Goal: Task Accomplishment & Management: Complete application form

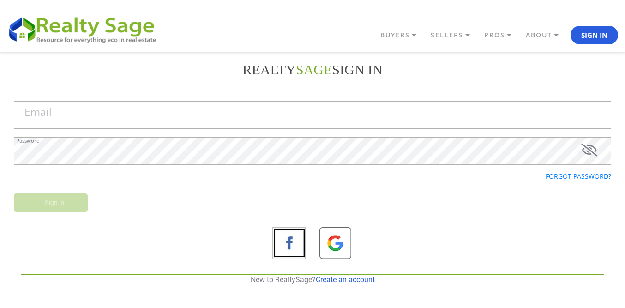
click at [331, 279] on link "Create an account" at bounding box center [345, 279] width 59 height 9
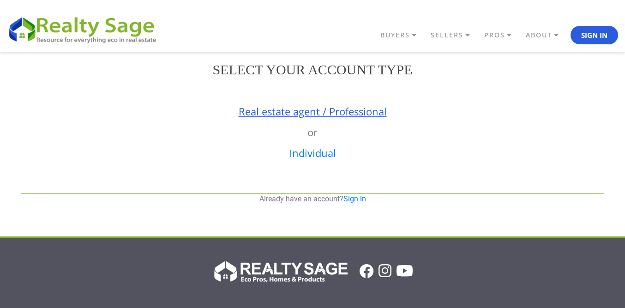
click at [326, 114] on link "Real estate agent / Professional" at bounding box center [313, 111] width 148 height 14
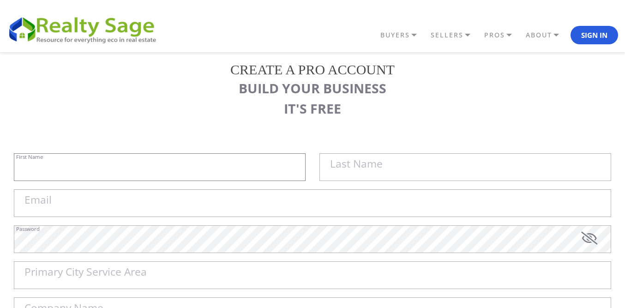
click at [223, 158] on input "First Name" at bounding box center [160, 167] width 292 height 28
paste input "Sell My House Fast [GEOGRAPHIC_DATA] | As Is Cash Home Buyers [GEOGRAPHIC_DATA]"
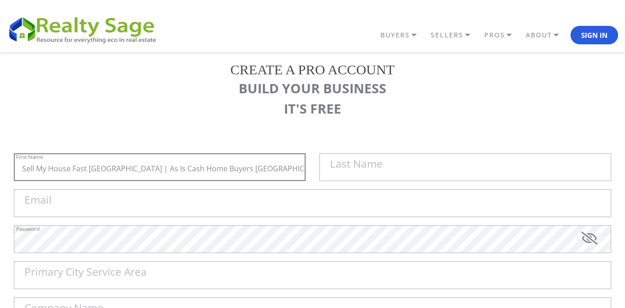
scroll to position [92, 0]
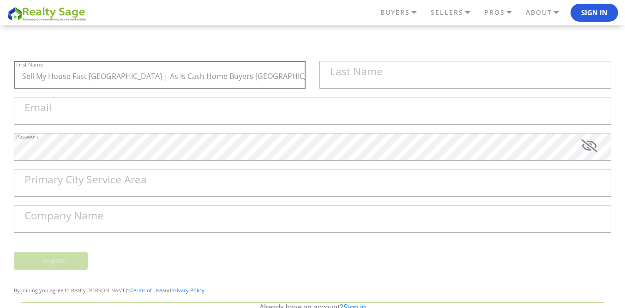
drag, startPoint x: 140, startPoint y: 75, endPoint x: 354, endPoint y: 111, distance: 217.3
click at [354, 111] on form "Sell My House Fast [GEOGRAPHIC_DATA] | As Is Cash Home Buyers [GEOGRAPHIC_DATA]…" at bounding box center [312, 177] width 597 height 232
type input "Sell My House Fast [GEOGRAPHIC_DATA] |"
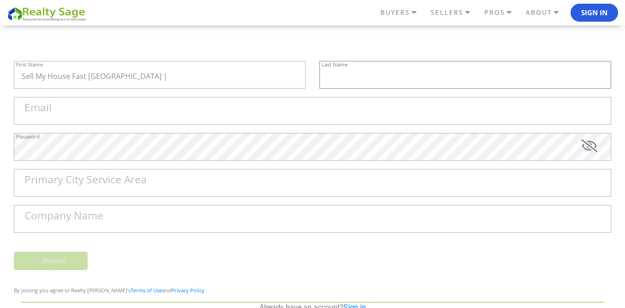
paste input "As Is Cash Home Buyers [GEOGRAPHIC_DATA]"
type input "As Is Cash Home Buyers [GEOGRAPHIC_DATA]"
paste input "[EMAIL_ADDRESS][DOMAIN_NAME]"
type input "[EMAIL_ADDRESS][DOMAIN_NAME]"
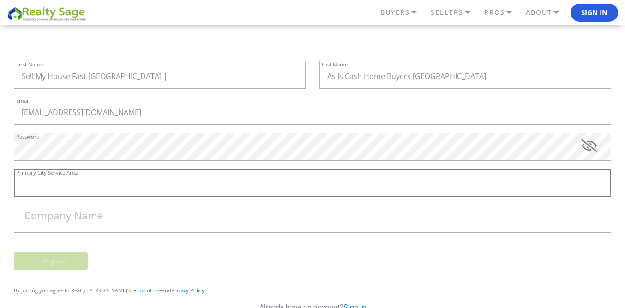
paste input "West Jordan"
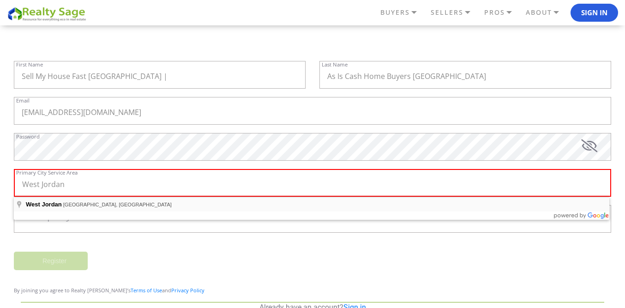
type input "[GEOGRAPHIC_DATA], [GEOGRAPHIC_DATA], [GEOGRAPHIC_DATA]"
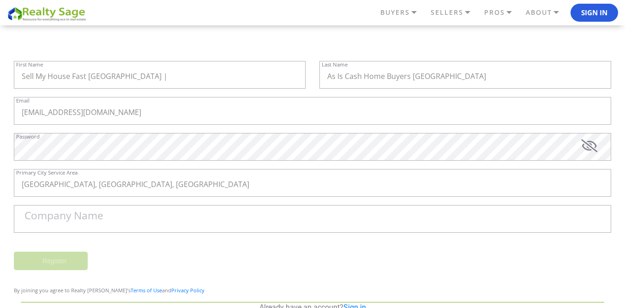
click at [74, 218] on label "Company Name" at bounding box center [63, 216] width 79 height 11
click at [74, 218] on input "Company Name" at bounding box center [312, 219] width 597 height 28
paste input "Sell My House Fast [GEOGRAPHIC_DATA] | As Is Cash Home Buyers [GEOGRAPHIC_DATA]"
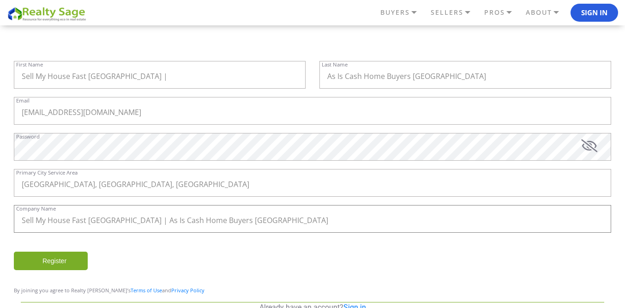
type input "Sell My House Fast [GEOGRAPHIC_DATA] | As Is Cash Home Buyers [GEOGRAPHIC_DATA]"
click at [195, 277] on div "Register" at bounding box center [312, 265] width 611 height 27
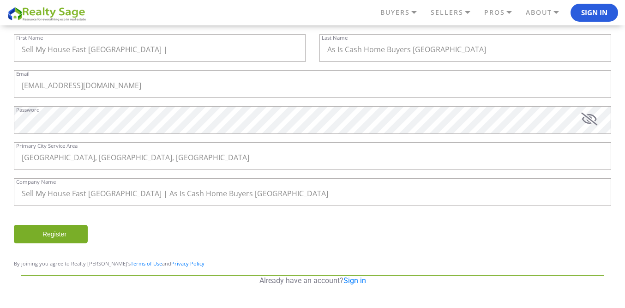
scroll to position [120, 0]
click at [64, 240] on input "Register" at bounding box center [51, 233] width 74 height 18
